Goal: Navigation & Orientation: Go to known website

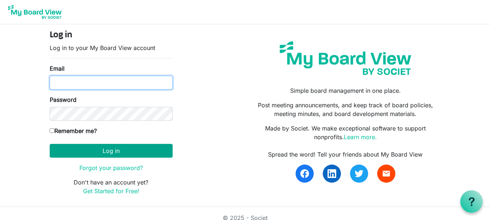
type input "[EMAIL_ADDRESS][DOMAIN_NAME]"
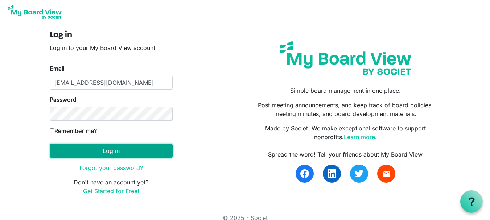
click at [103, 152] on button "Log in" at bounding box center [111, 151] width 123 height 14
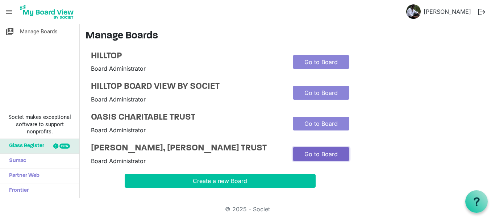
click at [312, 160] on link "Go to Board" at bounding box center [321, 154] width 57 height 14
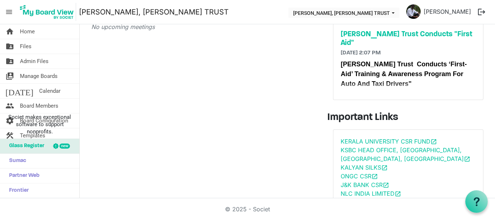
scroll to position [82, 0]
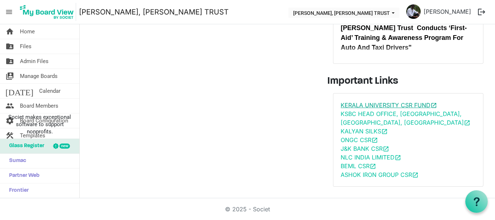
click at [362, 102] on link "KERALA UNIVERSITY CSR FUND open_in_new" at bounding box center [389, 105] width 96 height 7
